Goal: Information Seeking & Learning: Learn about a topic

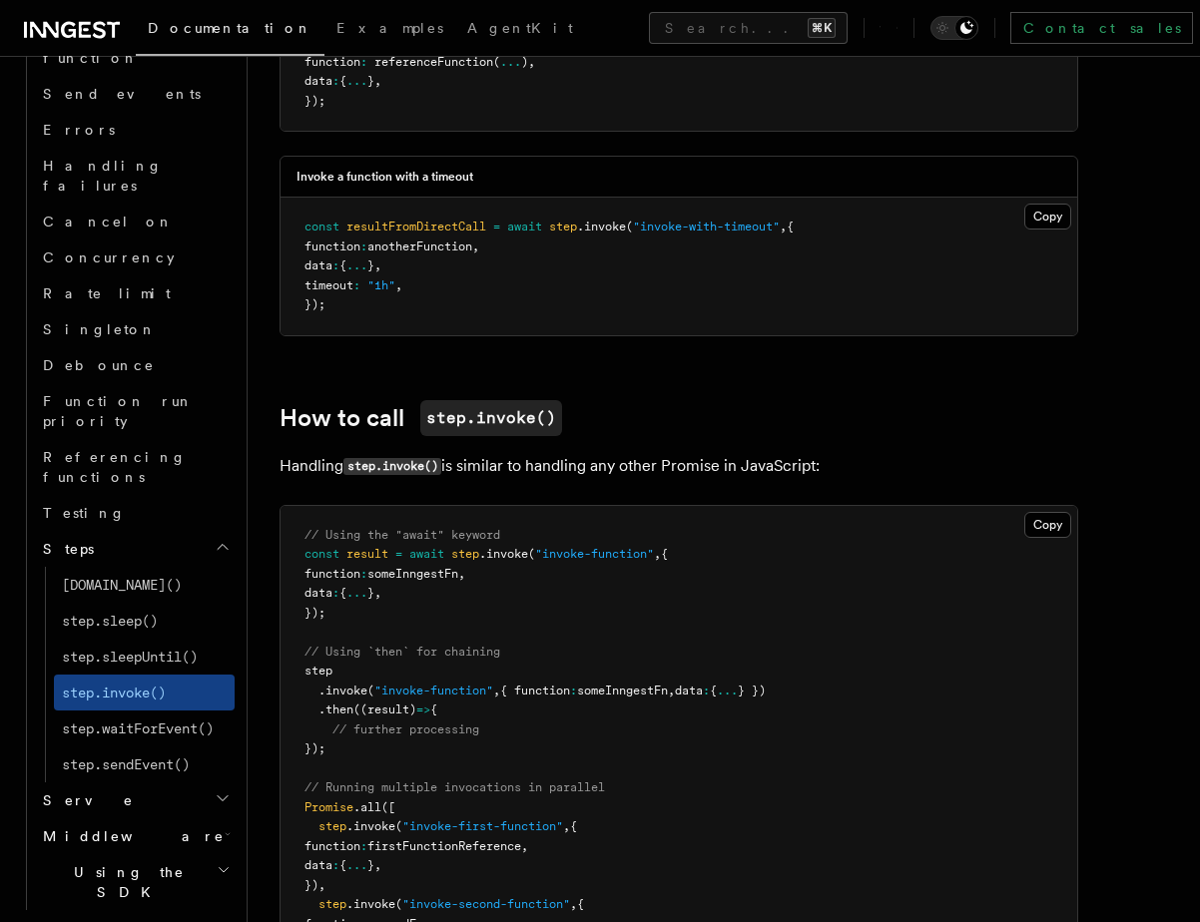
scroll to position [1537, 0]
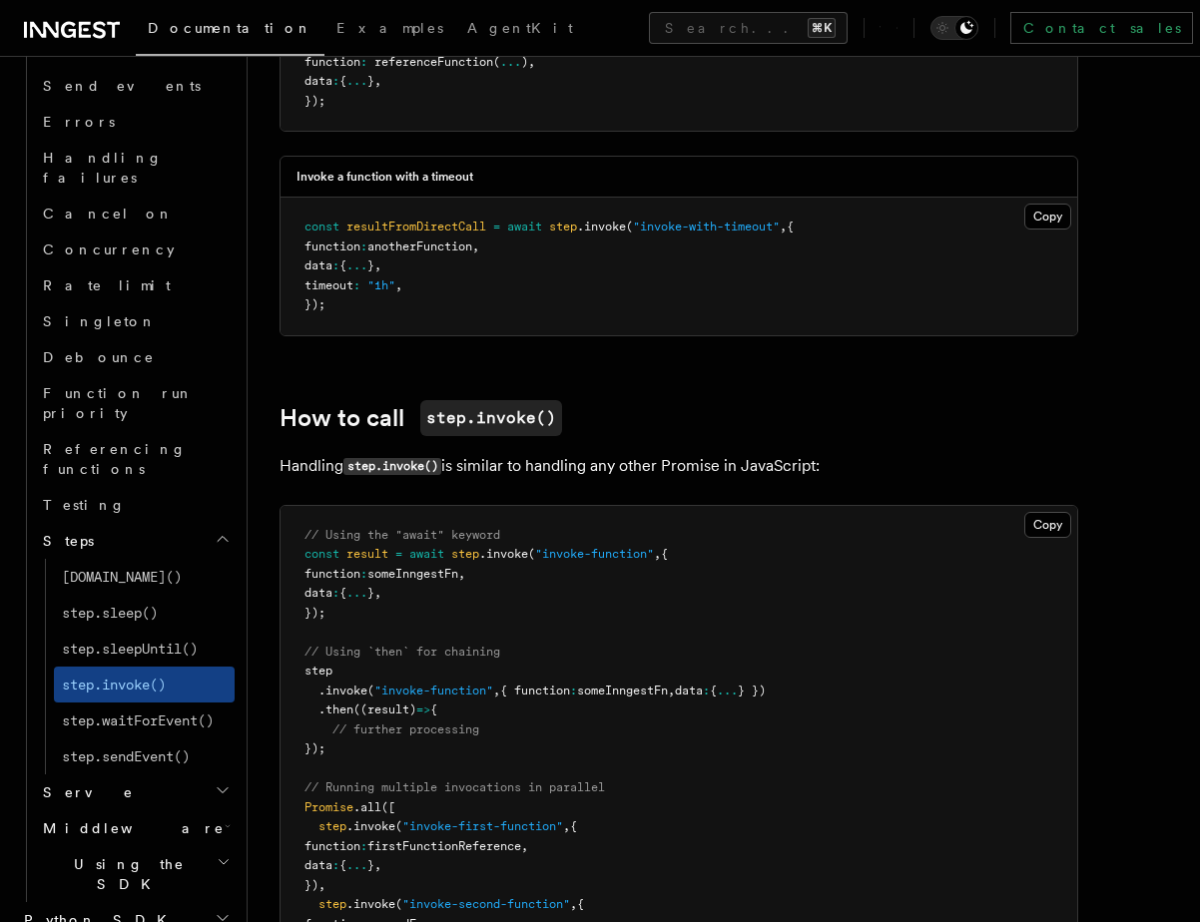
click at [132, 811] on h2 "Middleware" at bounding box center [135, 829] width 200 height 36
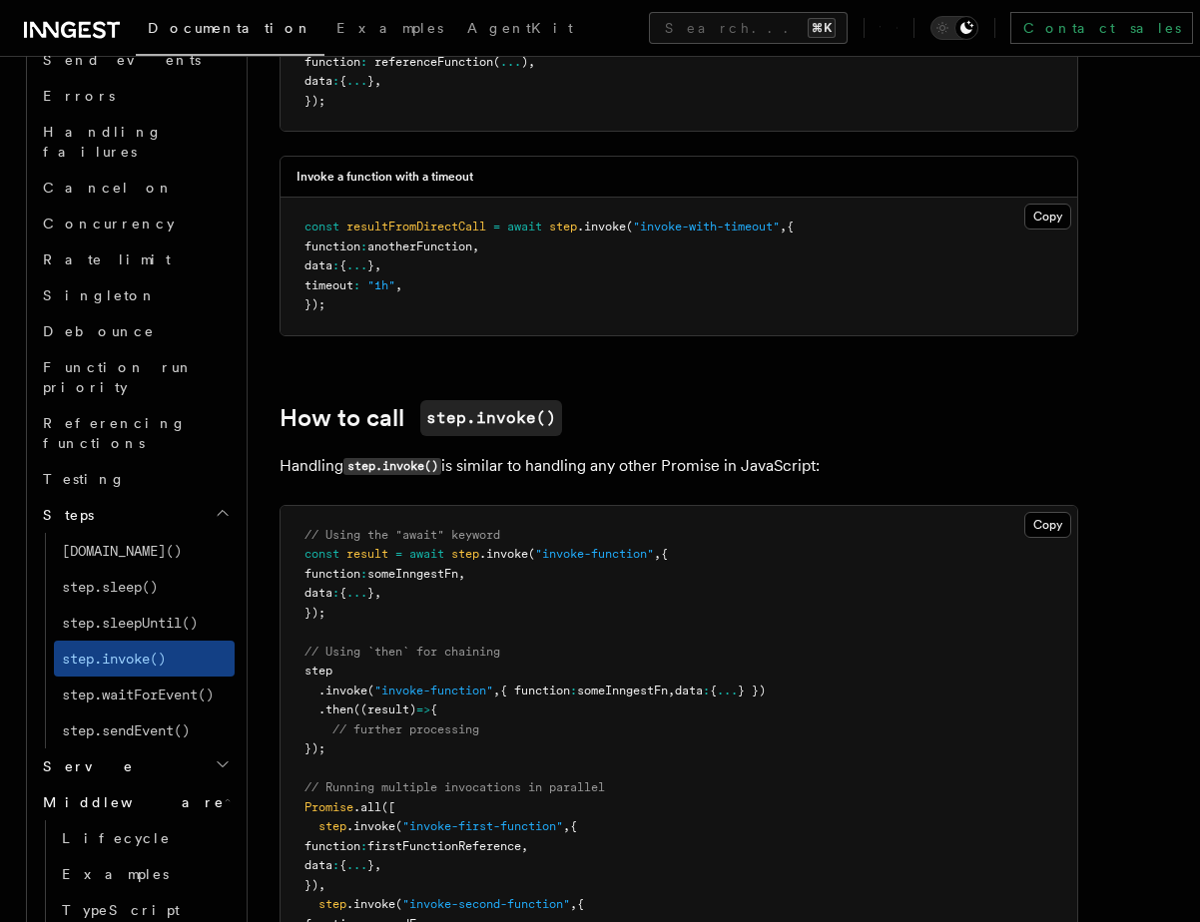
click at [142, 749] on h2 "Serve" at bounding box center [135, 767] width 200 height 36
click at [142, 785] on h2 "Middleware" at bounding box center [135, 803] width 200 height 36
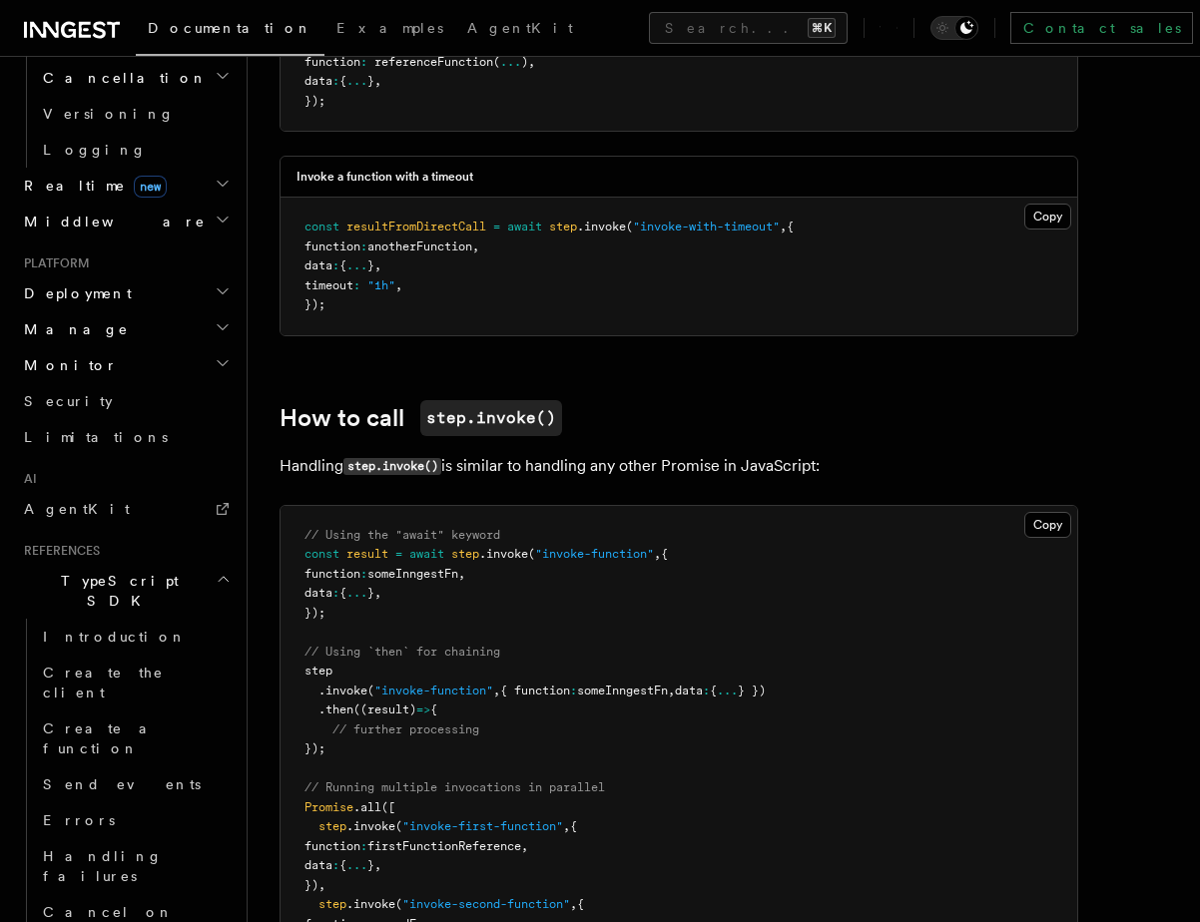
scroll to position [837, 0]
click at [649, 27] on button "Search... ⌘K" at bounding box center [748, 28] width 199 height 32
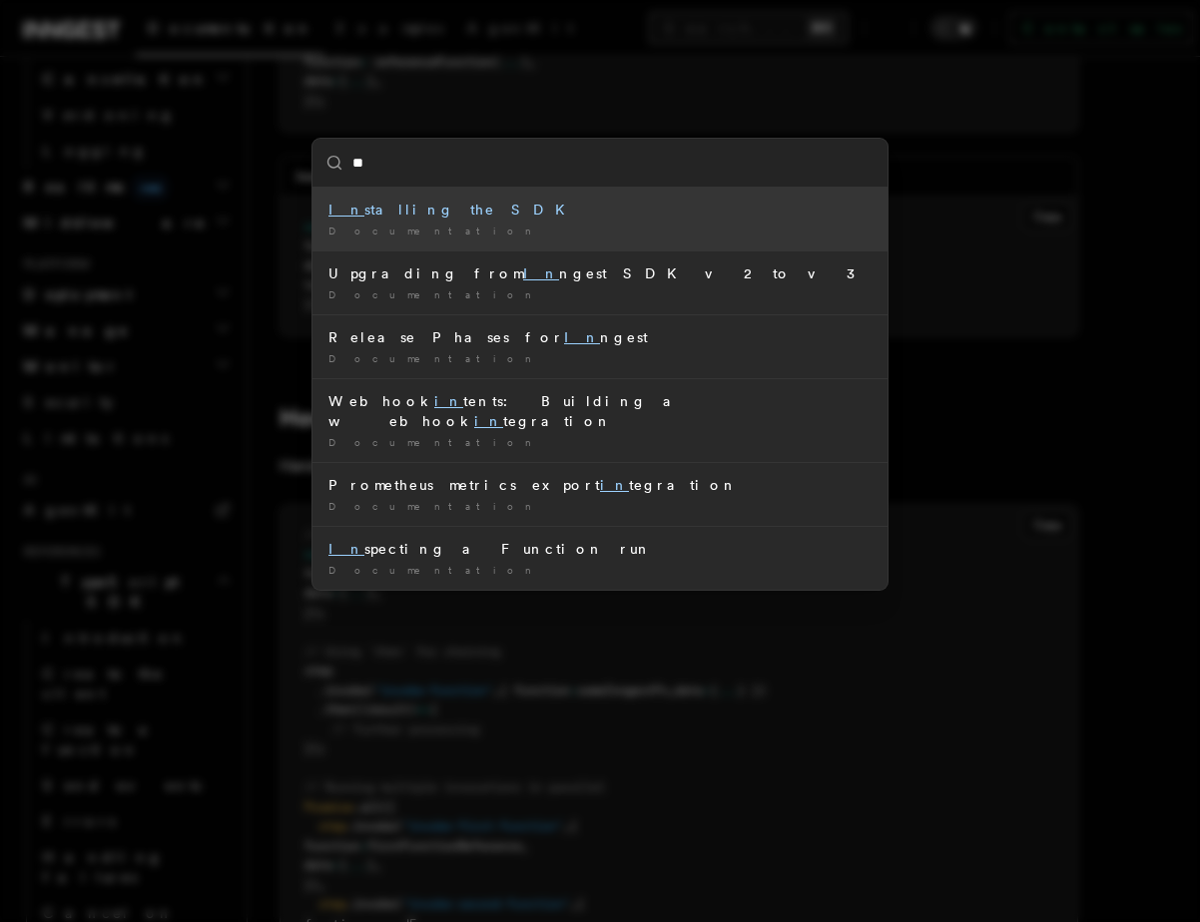
type input "*"
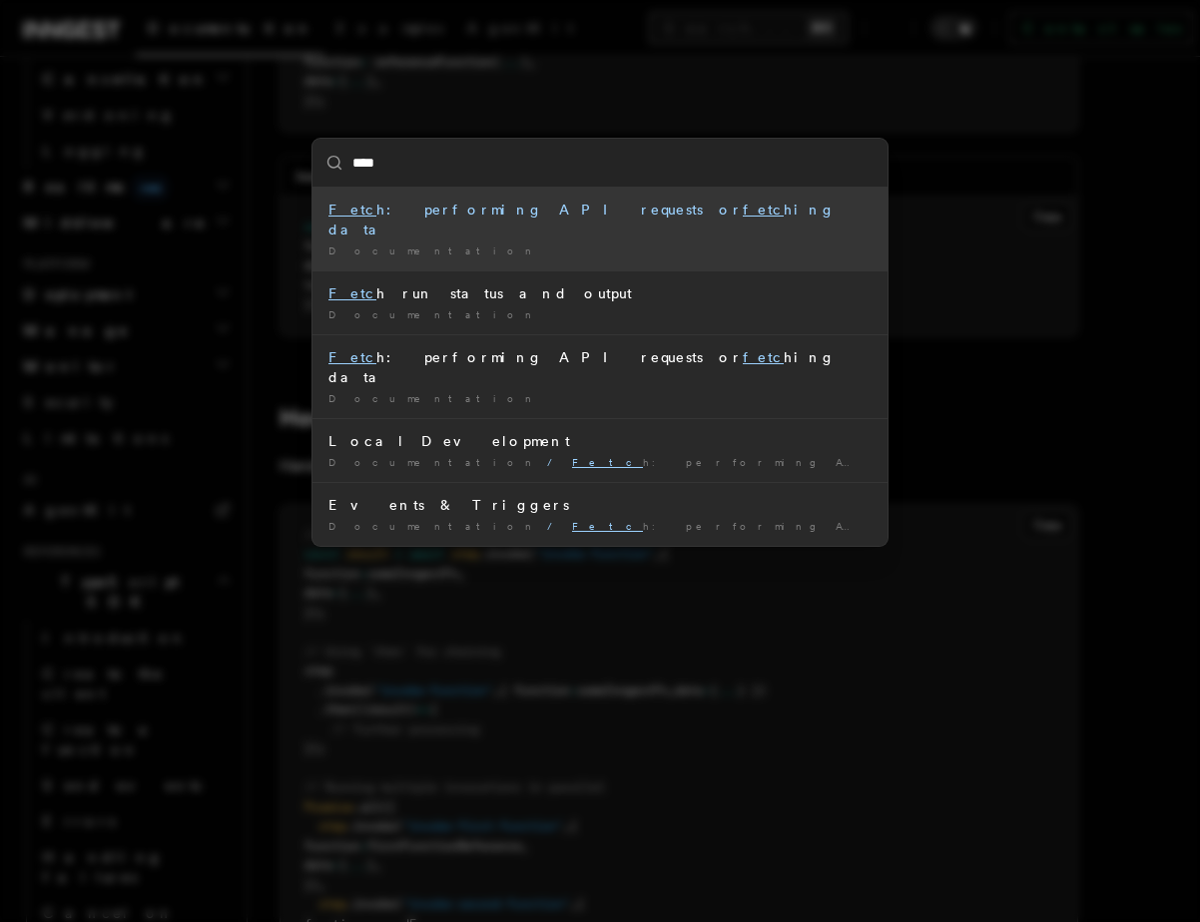
type input "*****"
click at [420, 214] on div "Fetch : performing API requests or fetch ing data" at bounding box center [599, 220] width 543 height 40
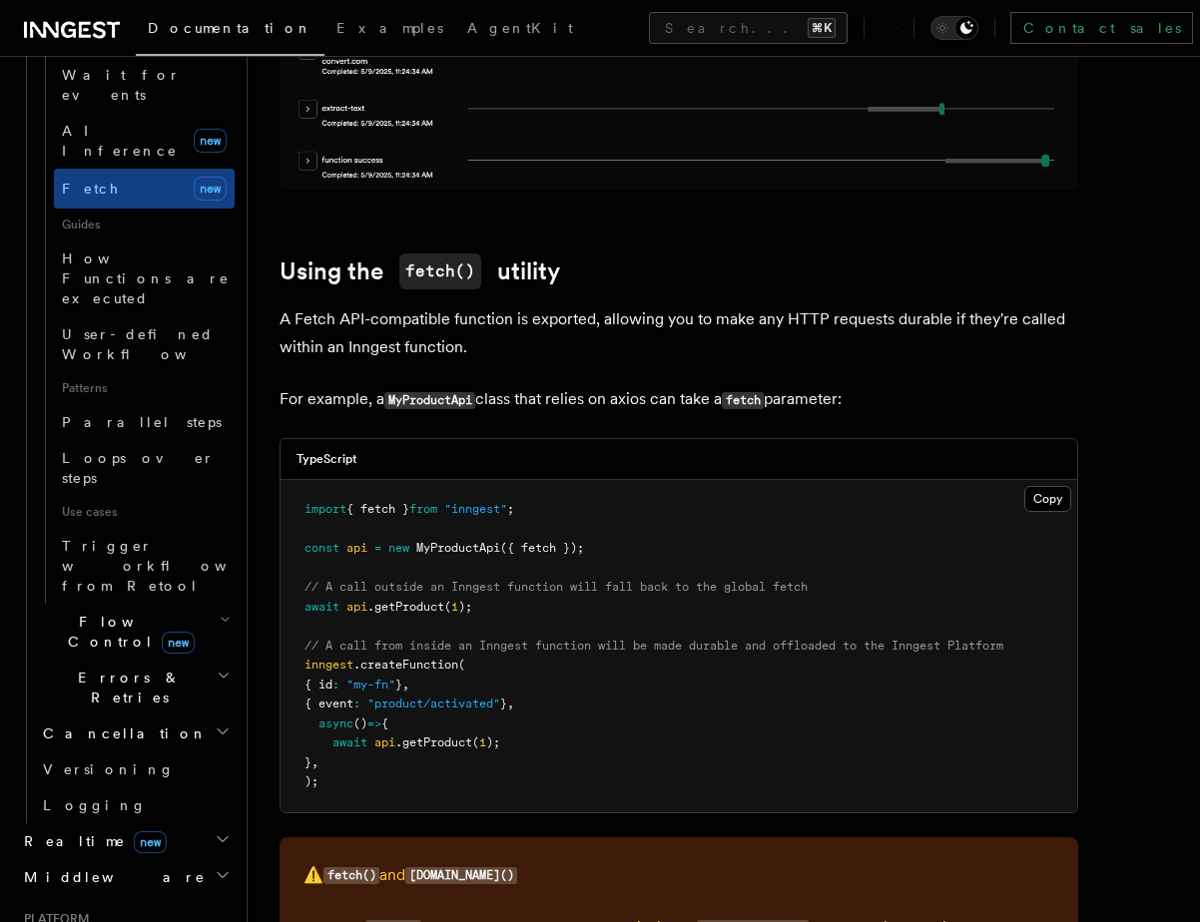
scroll to position [2078, 0]
